Goal: Task Accomplishment & Management: Manage account settings

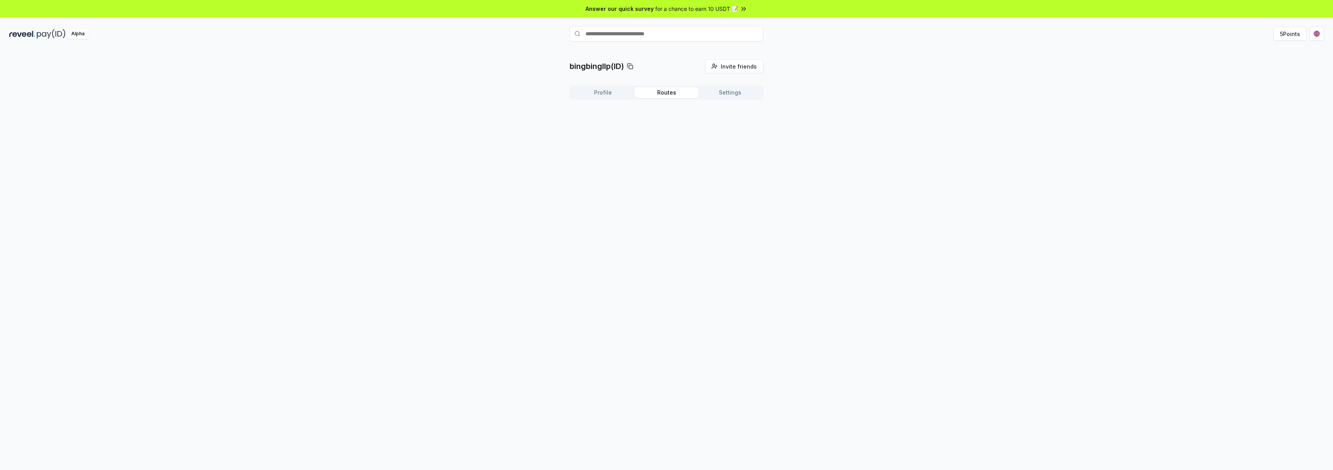
click at [664, 88] on button "Routes" at bounding box center [667, 92] width 64 height 11
click at [607, 93] on button "Profile" at bounding box center [603, 92] width 64 height 11
click at [552, 143] on div "bingbingllp(ID) Invite friends Invite Profile Routes Settings bingbingllp (ID) …" at bounding box center [666, 147] width 1314 height 176
click at [745, 121] on button "Get Paid" at bounding box center [739, 123] width 36 height 14
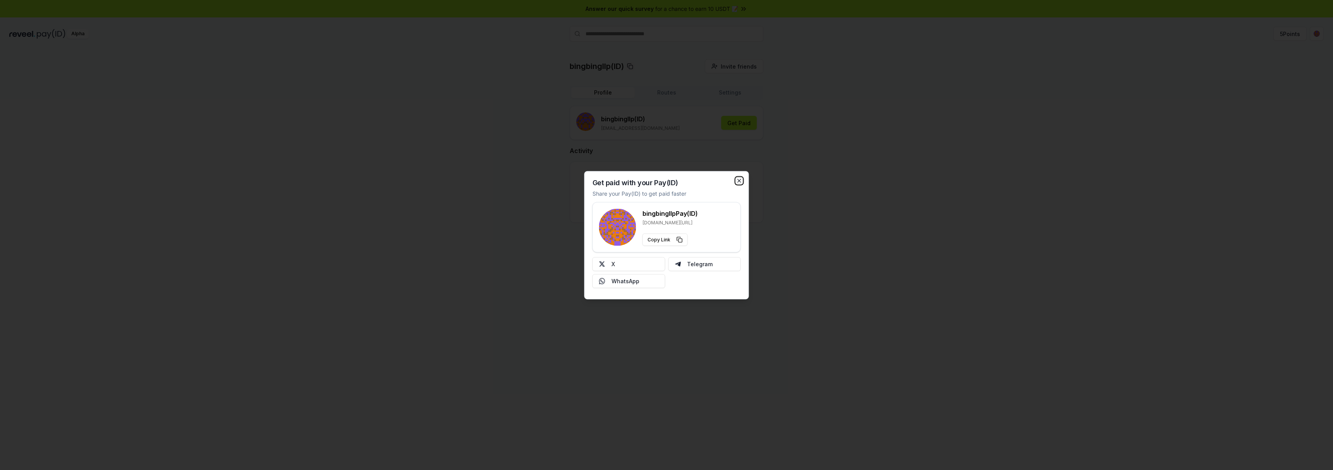
click at [738, 181] on icon "button" at bounding box center [739, 180] width 3 height 3
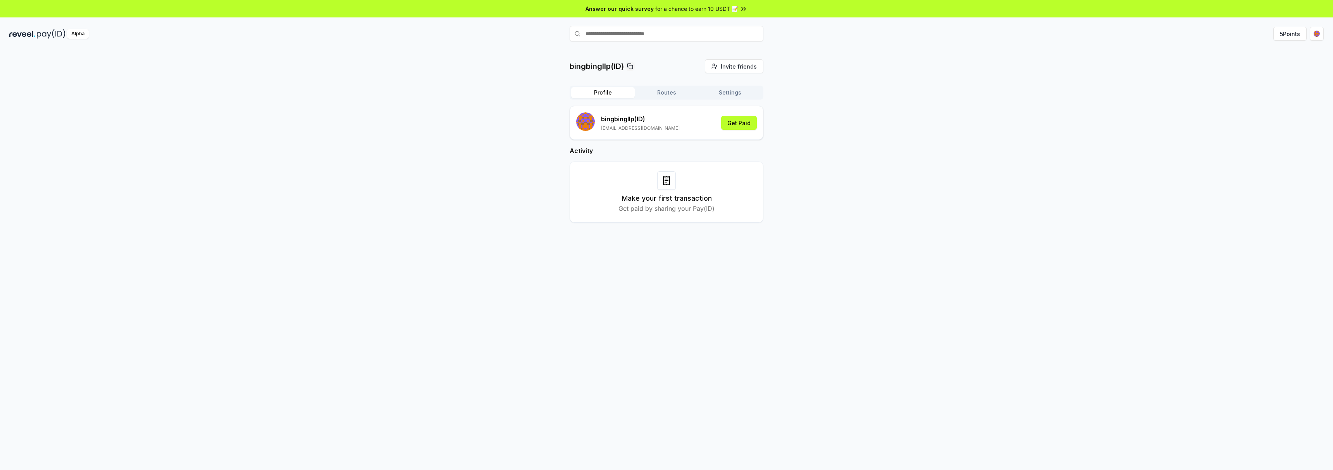
click at [633, 232] on div "bingbingllp (ID) dragonl20182018@gmail.com Get Paid Activity Make your first tr…" at bounding box center [666, 170] width 194 height 129
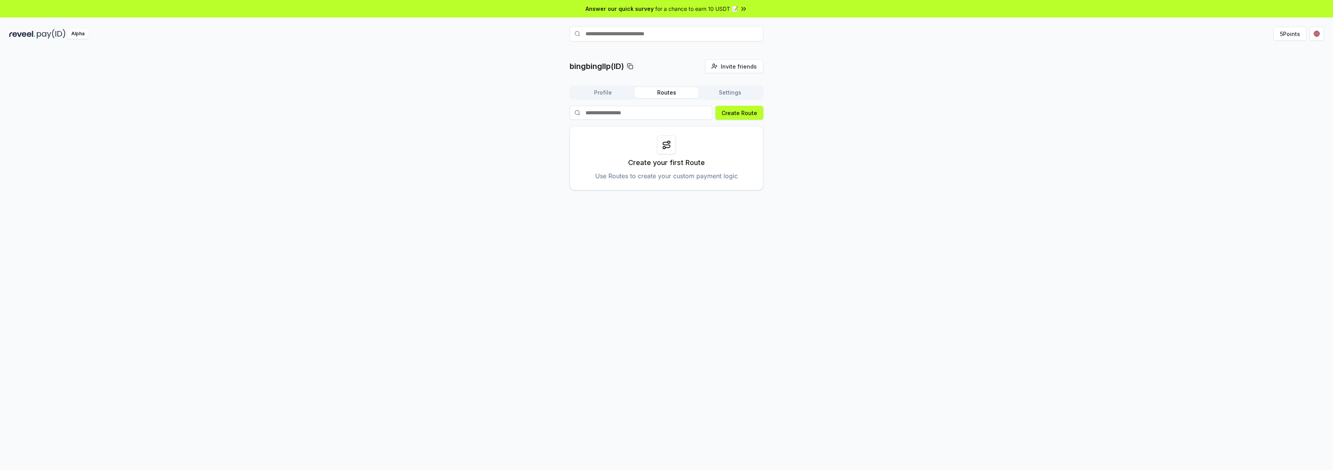
click at [665, 91] on button "Routes" at bounding box center [667, 92] width 64 height 11
click at [734, 95] on button "Settings" at bounding box center [730, 92] width 64 height 11
click at [723, 131] on rect at bounding box center [724, 132] width 3 height 3
click at [452, 120] on div "bingbingllp(ID) Invite friends Invite Profile Routes Settings Default Wallet Ed…" at bounding box center [666, 105] width 1314 height 92
click at [1283, 36] on button "5 Points" at bounding box center [1289, 34] width 33 height 14
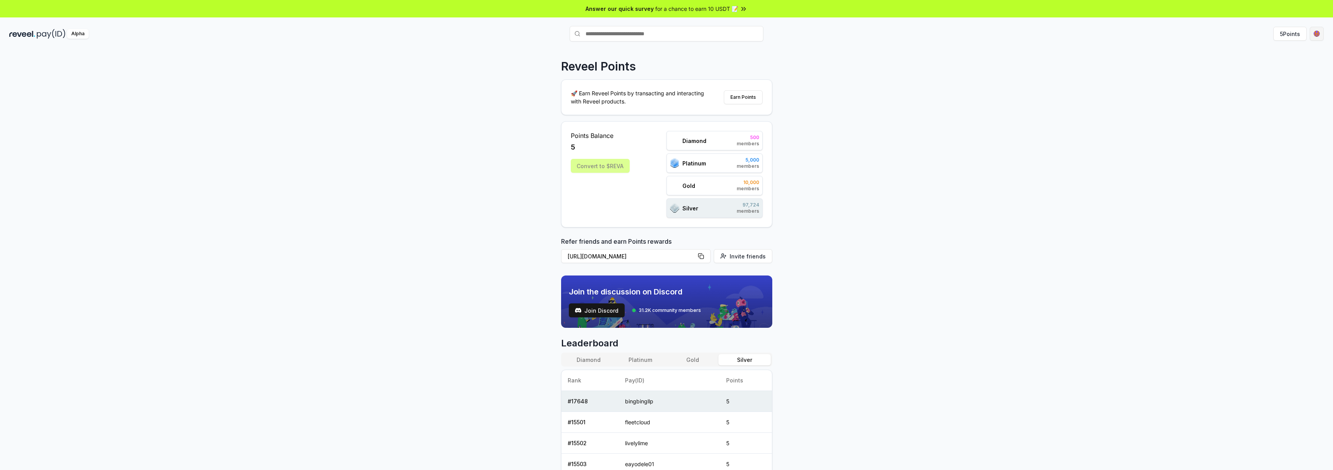
click at [1314, 36] on html "Answer our quick survey for a chance to earn 10 USDT 📝 Alpha 5 Points Reveel Po…" at bounding box center [666, 235] width 1333 height 470
click at [1288, 85] on div "View Profile" at bounding box center [1280, 83] width 86 height 13
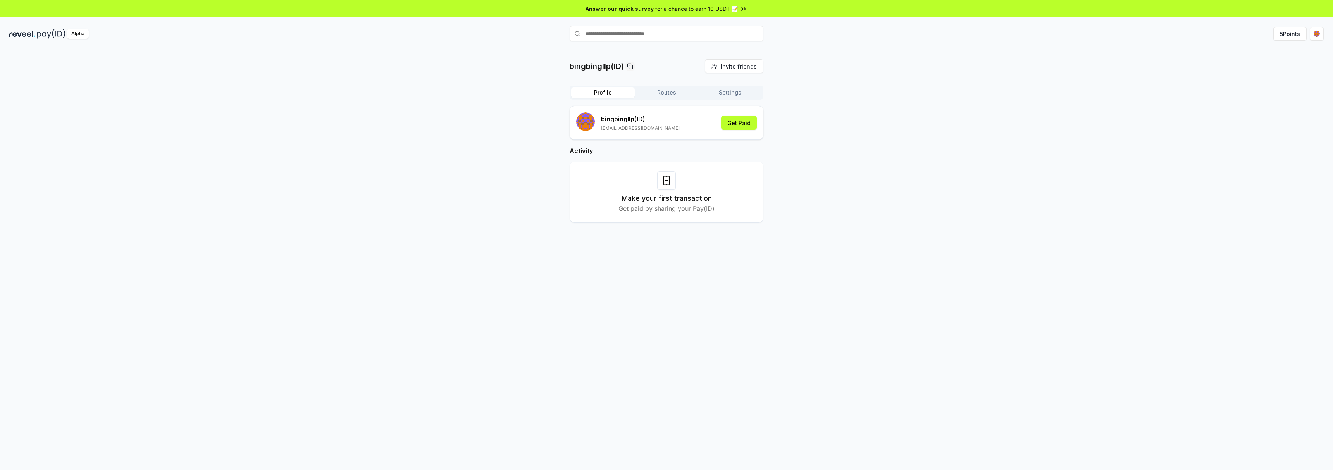
click at [659, 95] on button "Routes" at bounding box center [667, 92] width 64 height 11
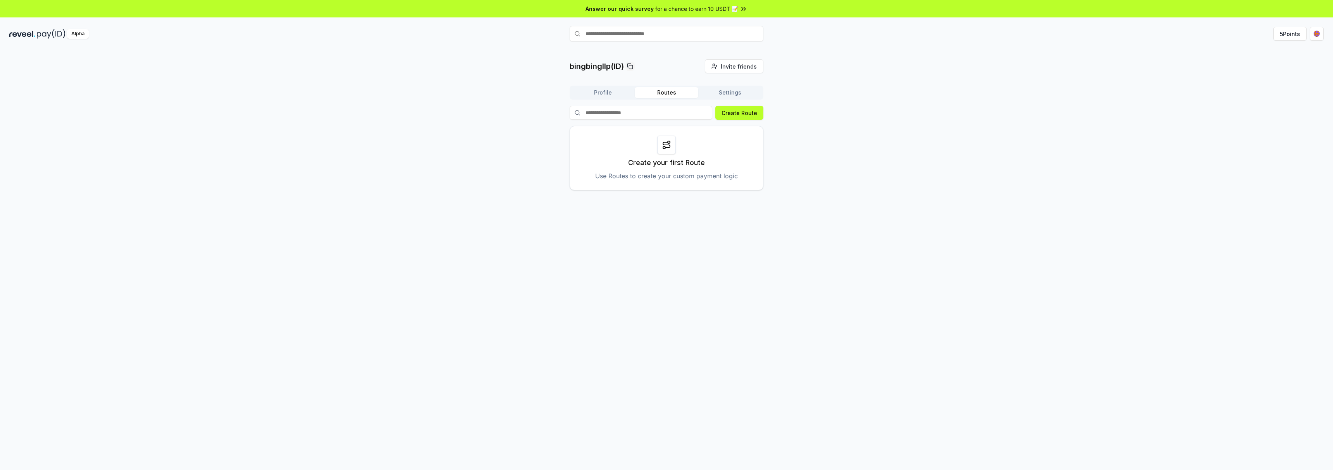
click at [614, 113] on input at bounding box center [640, 113] width 143 height 14
click at [535, 184] on div "bingbingllp(ID) Invite friends Invite Profile Routes Settings Create Route Crea…" at bounding box center [666, 124] width 1314 height 131
drag, startPoint x: 822, startPoint y: 139, endPoint x: 800, endPoint y: 132, distance: 22.8
click at [822, 139] on div "bingbingllp(ID) Invite friends Invite Profile Routes Settings Create Route Crea…" at bounding box center [666, 124] width 1314 height 131
click at [727, 92] on button "Settings" at bounding box center [730, 92] width 64 height 11
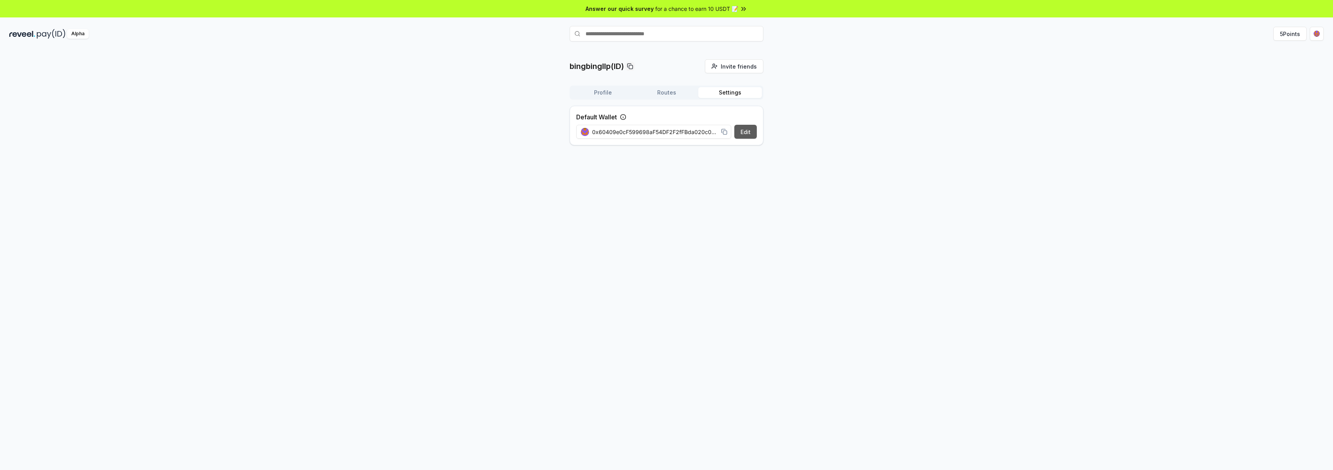
click at [741, 131] on button "Edit" at bounding box center [745, 132] width 22 height 14
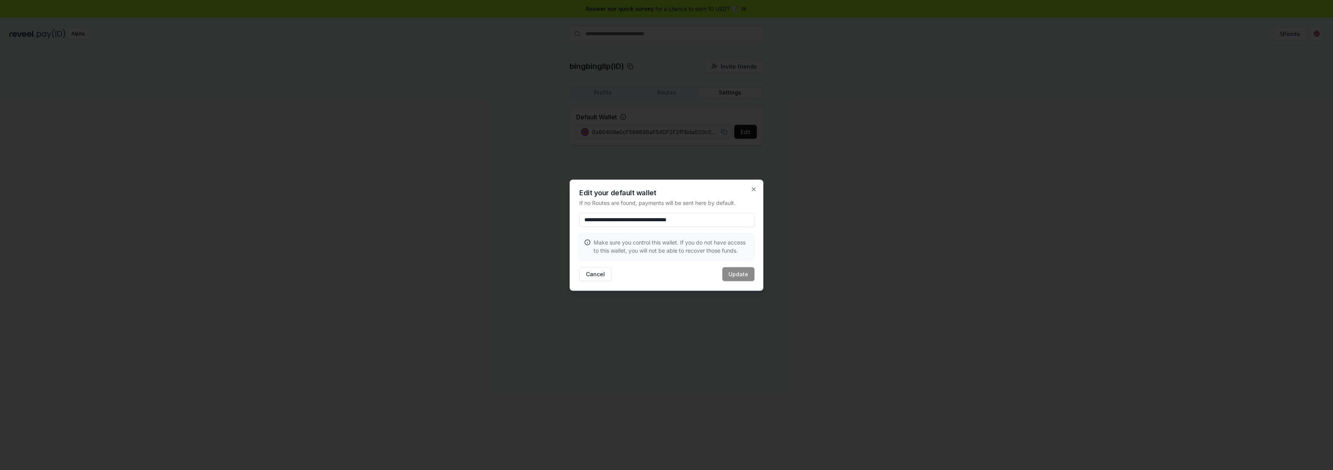
click at [681, 262] on div "**********" at bounding box center [666, 234] width 194 height 111
click at [727, 218] on input "**********" at bounding box center [666, 220] width 175 height 14
click at [752, 191] on icon "button" at bounding box center [753, 189] width 6 height 6
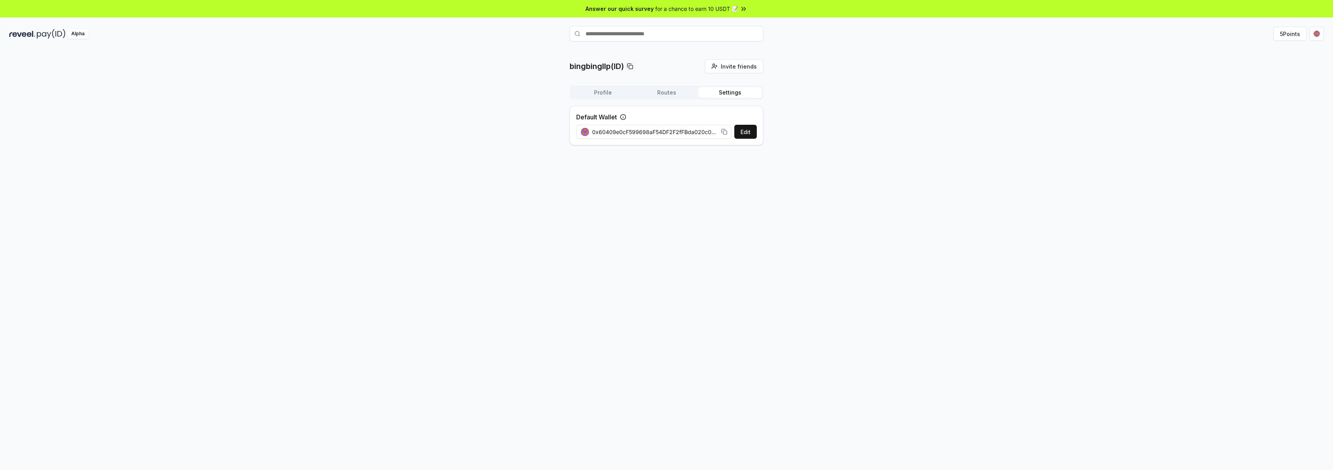
click at [686, 9] on span "for a chance to earn 10 USDT 📝" at bounding box center [696, 9] width 83 height 8
click at [344, 115] on div "bingbingllp(ID) Invite friends Invite Profile Routes Settings Default Wallet Ed…" at bounding box center [666, 105] width 1314 height 92
click at [683, 96] on button "Routes" at bounding box center [667, 92] width 64 height 11
click at [614, 88] on button "Profile" at bounding box center [603, 92] width 64 height 11
click at [632, 131] on p "[EMAIL_ADDRESS][DOMAIN_NAME]" at bounding box center [640, 128] width 79 height 6
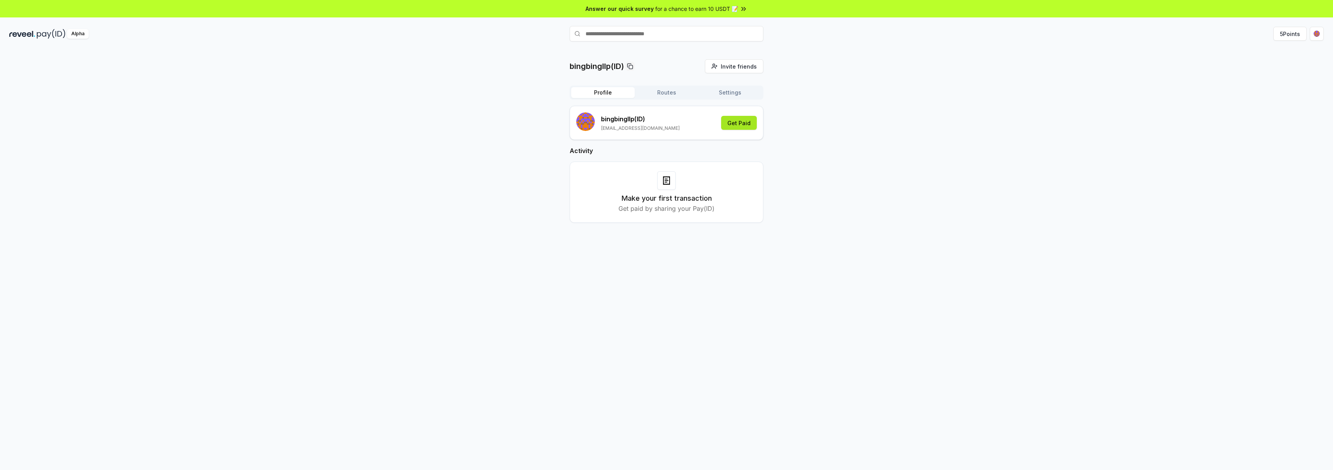
click at [734, 122] on button "Get Paid" at bounding box center [739, 123] width 36 height 14
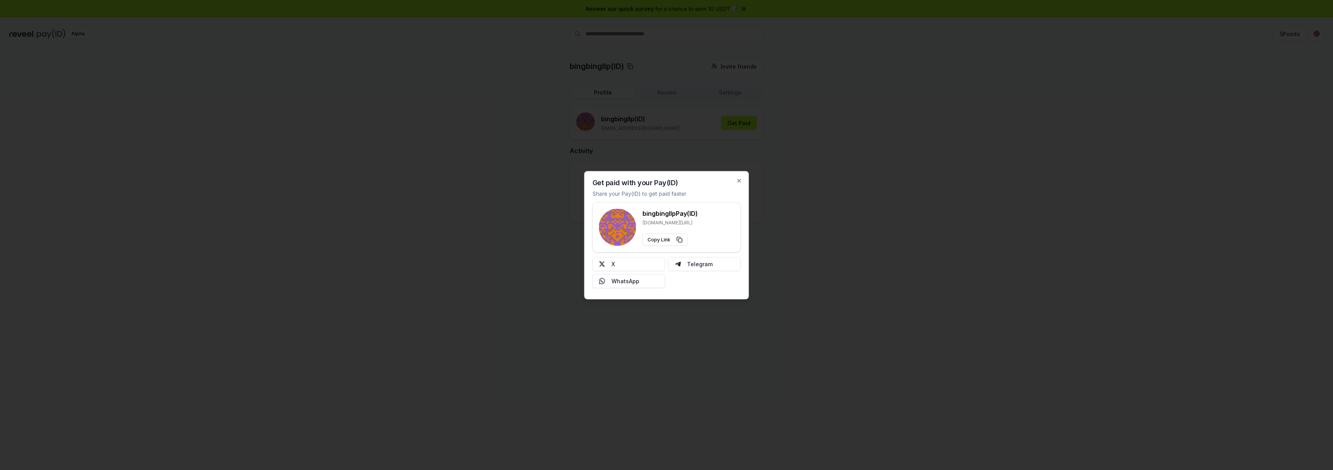
click at [539, 248] on div at bounding box center [666, 235] width 1333 height 470
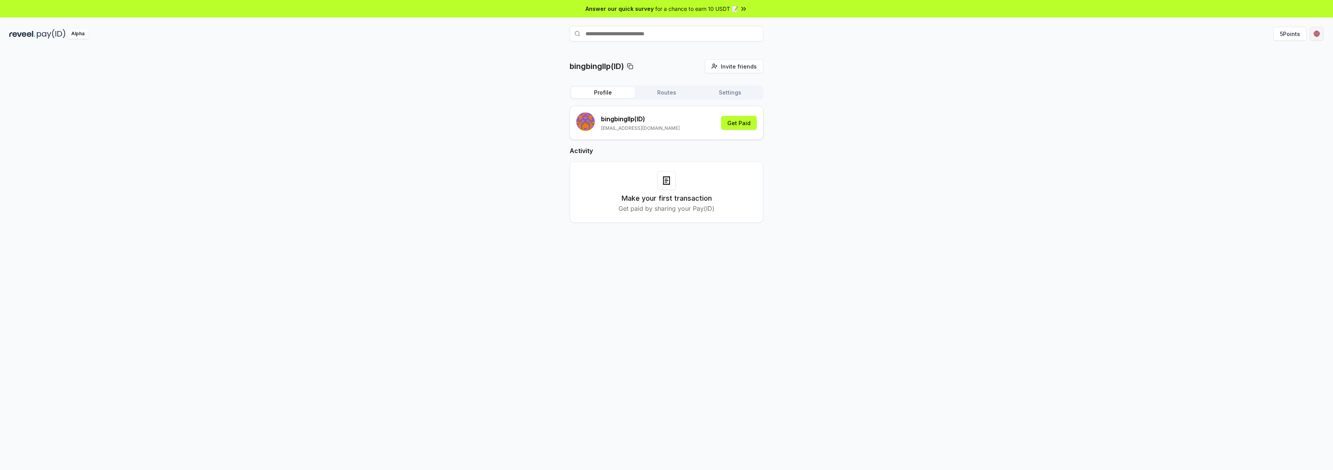
click at [1315, 30] on html "Answer our quick survey for a chance to earn 10 USDT 📝 Alpha 5 Points bingbingl…" at bounding box center [666, 235] width 1333 height 470
click at [1276, 98] on div "Disconnect Wallet" at bounding box center [1280, 96] width 86 height 13
click at [1320, 33] on html "Answer our quick survey for a chance to earn 10 USDT 📝 Alpha 5 Points bingbingl…" at bounding box center [666, 235] width 1333 height 470
click at [1271, 95] on div "Disconnect Wallet" at bounding box center [1280, 96] width 86 height 13
click at [1317, 33] on html "Answer our quick survey for a chance to earn 10 USDT 📝 Alpha 5 Points bingbingl…" at bounding box center [666, 235] width 1333 height 470
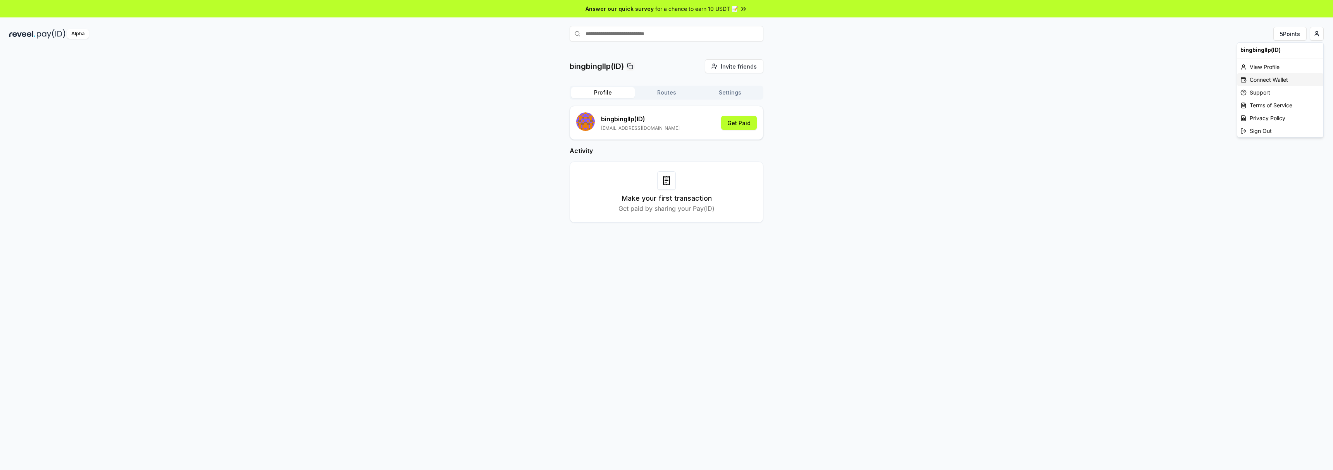
click at [1265, 77] on div "Connect Wallet" at bounding box center [1280, 79] width 86 height 13
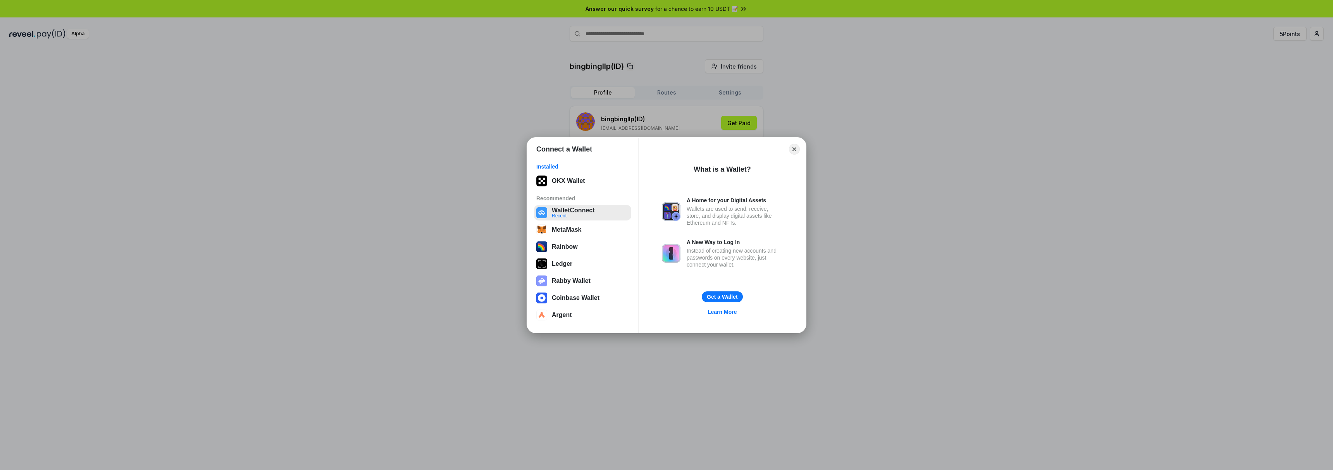
click at [591, 209] on button "WalletConnect Recent" at bounding box center [582, 212] width 97 height 15
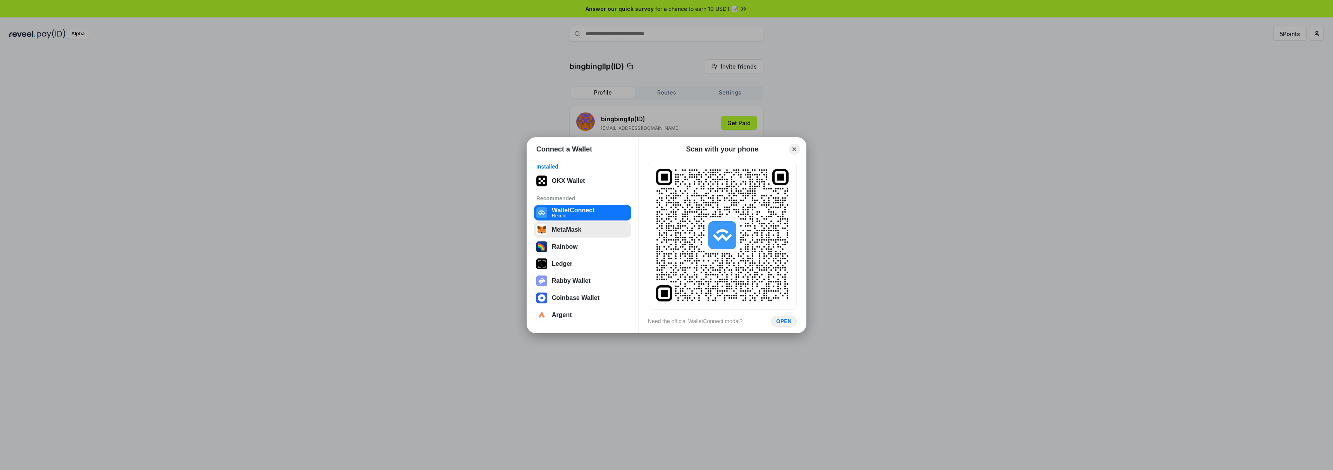
click at [569, 233] on button "MetaMask" at bounding box center [582, 229] width 97 height 15
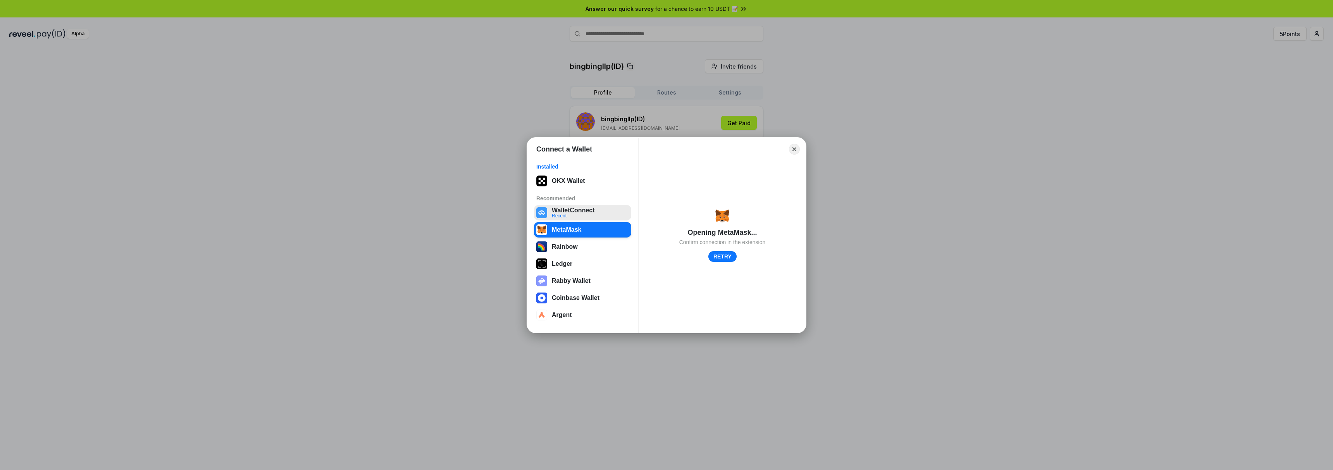
click at [585, 217] on button "WalletConnect Recent" at bounding box center [582, 212] width 97 height 15
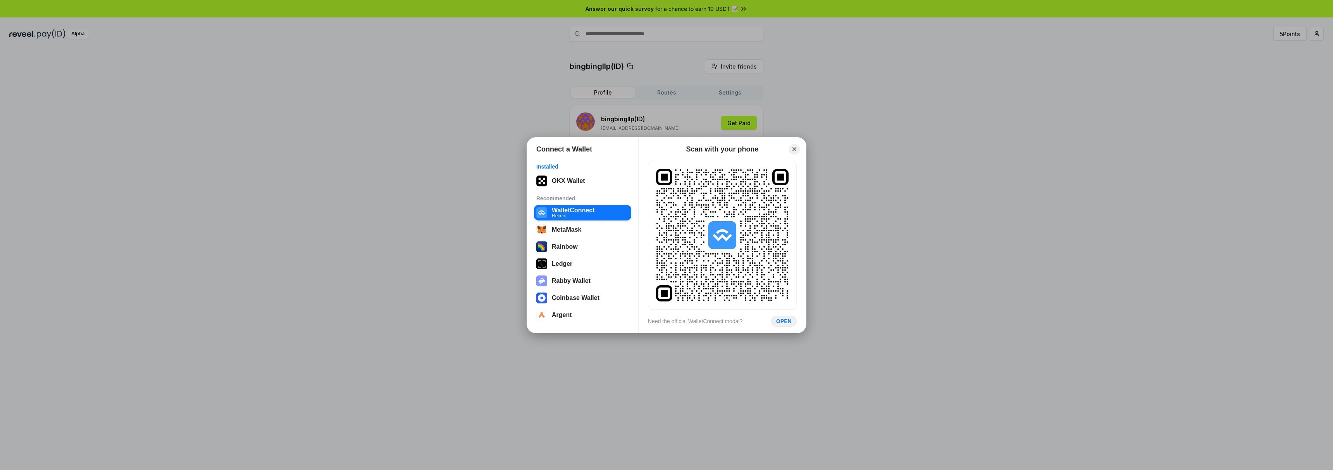
drag, startPoint x: 796, startPoint y: 149, endPoint x: 791, endPoint y: 152, distance: 6.2
click at [796, 149] on button "Close" at bounding box center [794, 149] width 11 height 11
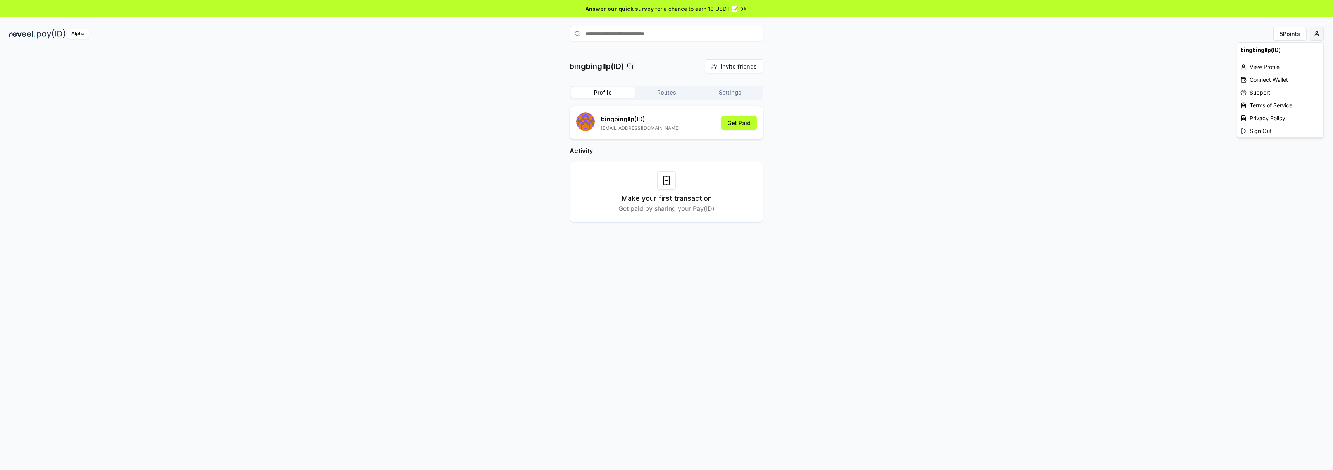
click at [1312, 36] on html "Answer our quick survey for a chance to earn 10 USDT 📝 Alpha 5 Points bingbingl…" at bounding box center [666, 235] width 1333 height 470
click at [1276, 78] on div "Connect Wallet" at bounding box center [1280, 79] width 86 height 13
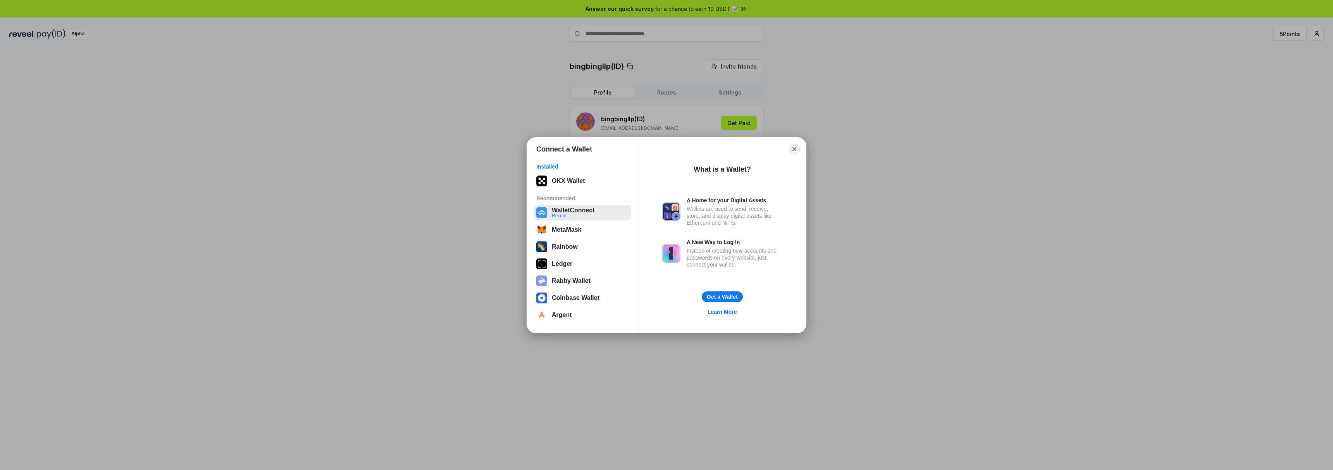
click at [594, 209] on button "WalletConnect Recent" at bounding box center [582, 212] width 97 height 15
